Goal: Task Accomplishment & Management: Manage account settings

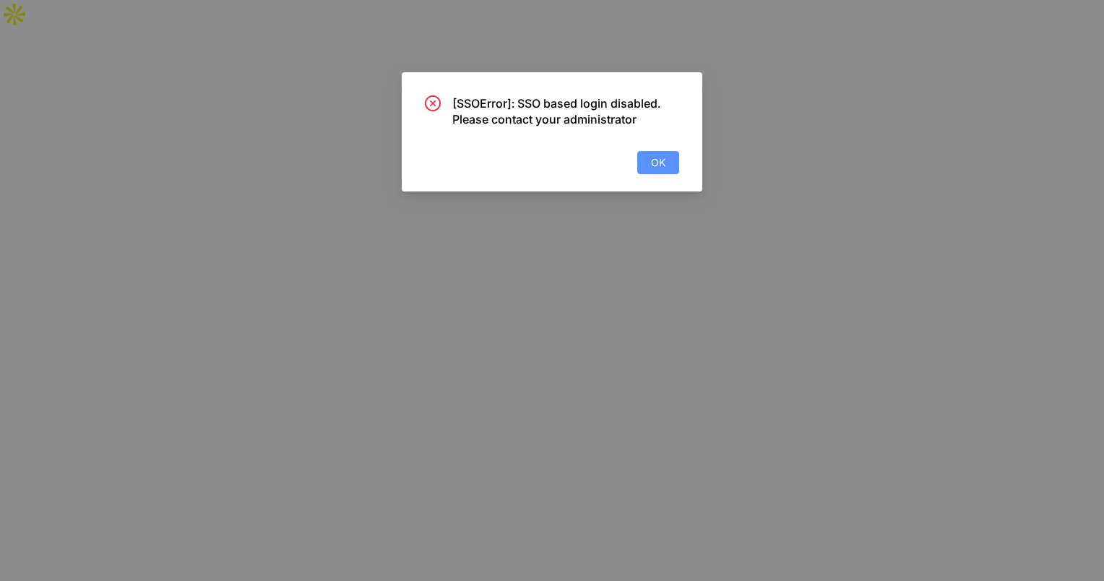
click at [664, 165] on span "OK" at bounding box center [658, 163] width 14 height 16
click at [664, 159] on span "OK" at bounding box center [658, 163] width 14 height 16
